Goal: Transaction & Acquisition: Purchase product/service

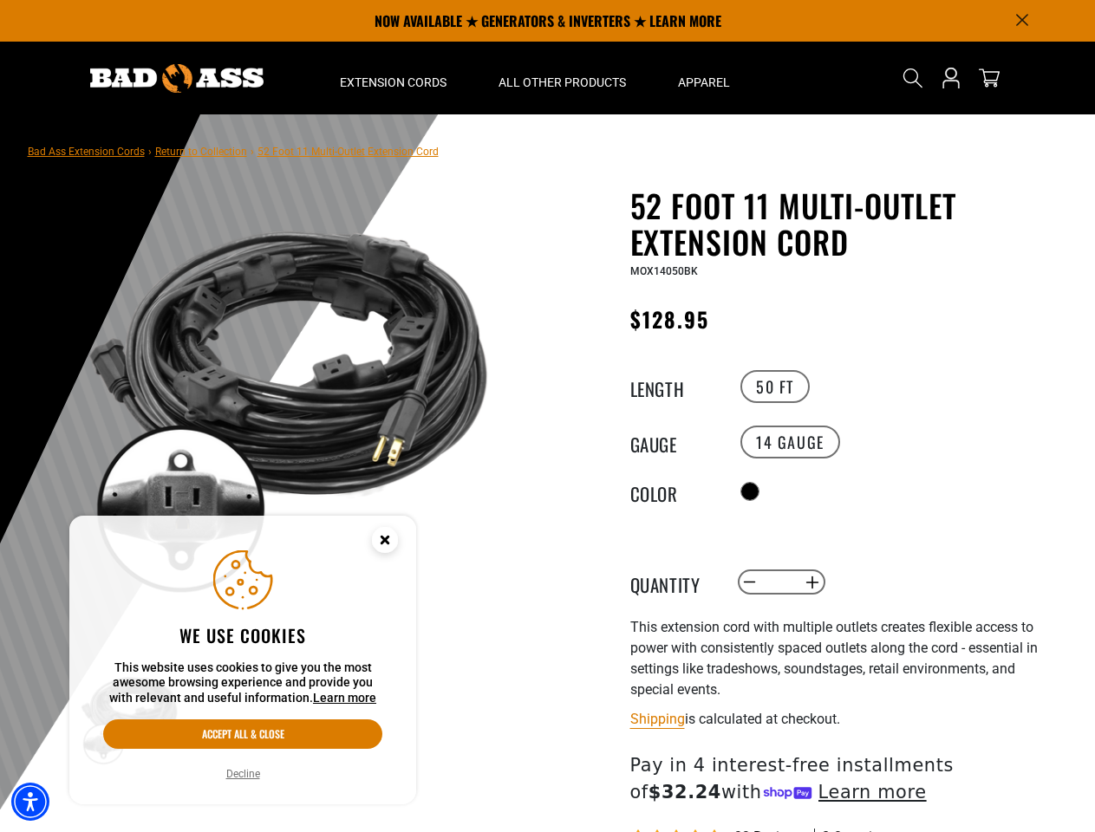
click at [548, 416] on div "52 Foot 11 Multi-Outlet Extension Cord 52 Foot 11 Multi-Outlet Extension Cord M…" at bounding box center [808, 613] width 520 height 852
click at [30, 802] on img "Accessibility Menu" at bounding box center [30, 802] width 38 height 38
